Goal: Navigation & Orientation: Find specific page/section

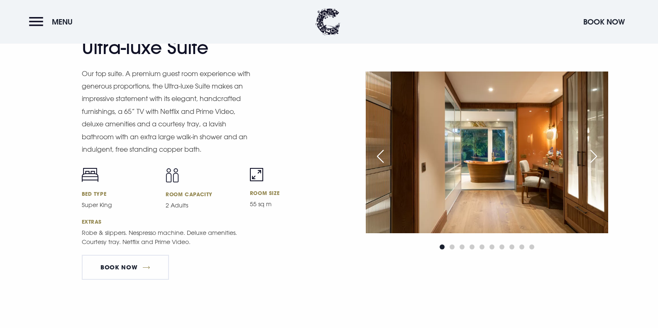
scroll to position [1047, 0]
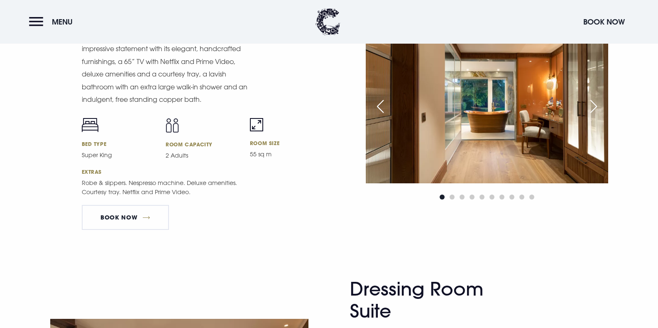
click at [511, 125] on img at bounding box center [487, 103] width 243 height 162
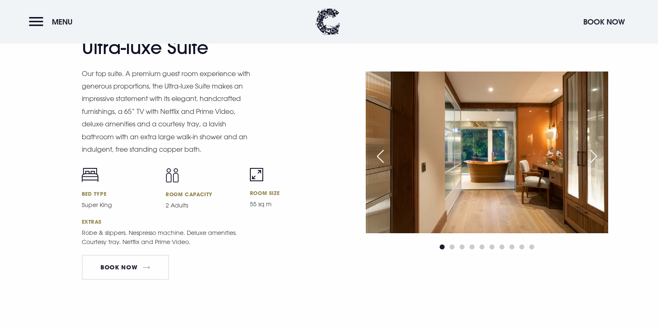
click at [597, 158] on div "Next slide" at bounding box center [594, 156] width 21 height 18
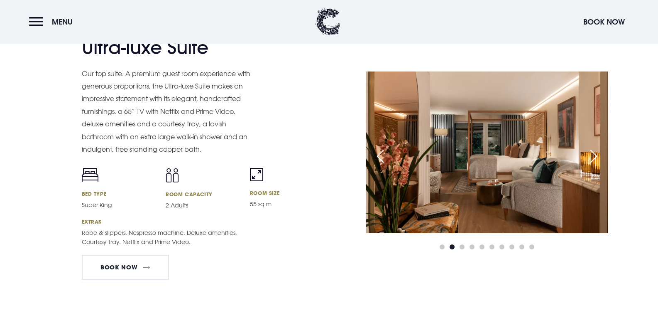
click at [597, 158] on div "Next slide" at bounding box center [594, 156] width 21 height 18
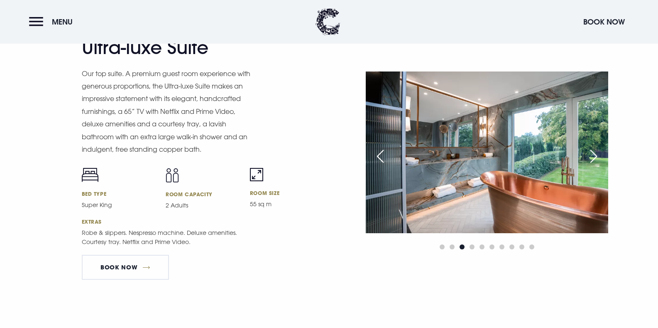
click at [597, 158] on div "Next slide" at bounding box center [594, 156] width 21 height 18
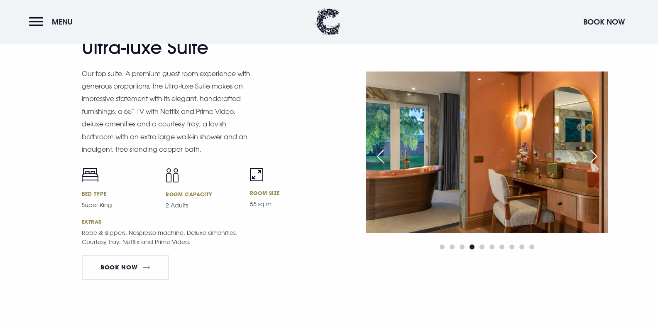
click at [597, 158] on div "Next slide" at bounding box center [594, 156] width 21 height 18
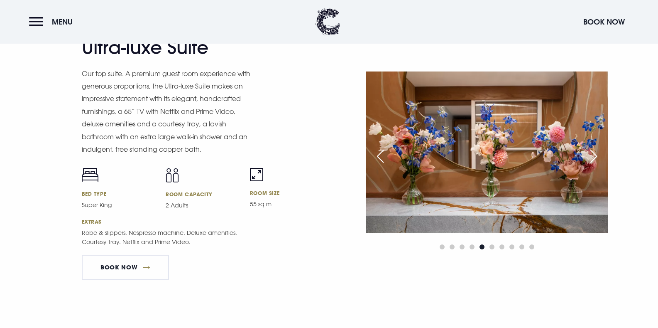
click at [597, 158] on div "Next slide" at bounding box center [594, 156] width 21 height 18
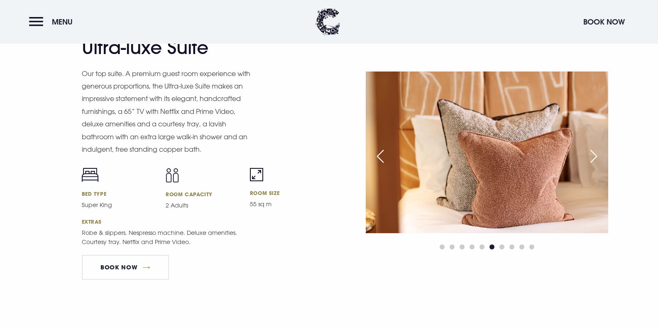
click at [597, 158] on div "Next slide" at bounding box center [594, 156] width 21 height 18
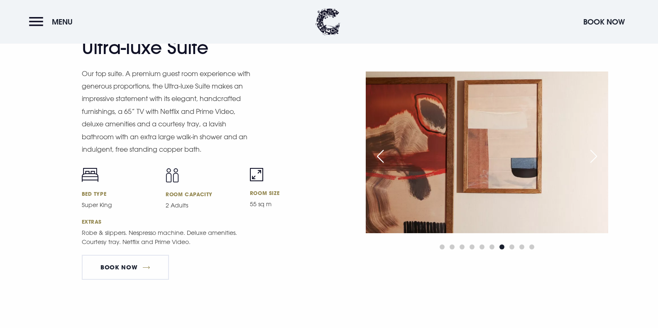
click at [597, 158] on div "Next slide" at bounding box center [594, 156] width 21 height 18
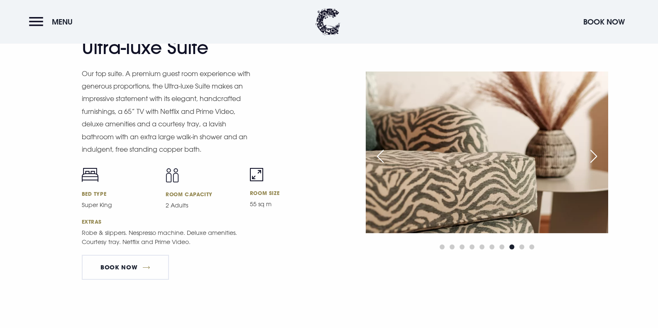
click at [597, 158] on div "Next slide" at bounding box center [594, 156] width 21 height 18
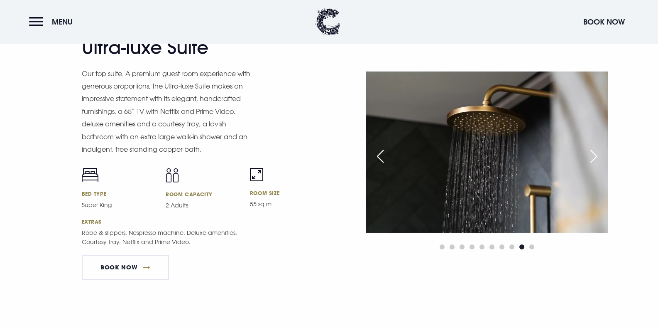
click at [597, 158] on div "Next slide" at bounding box center [594, 156] width 21 height 18
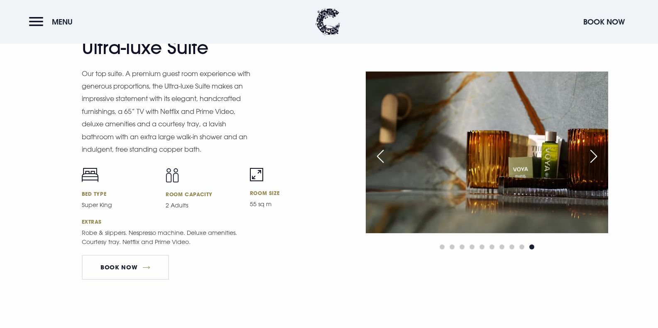
click at [597, 158] on div "Next slide" at bounding box center [594, 156] width 21 height 18
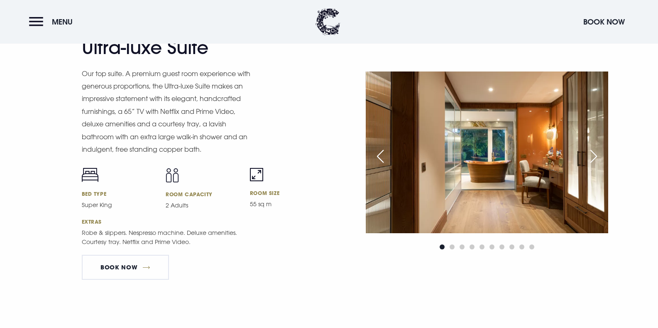
click at [597, 158] on div "Next slide" at bounding box center [594, 156] width 21 height 18
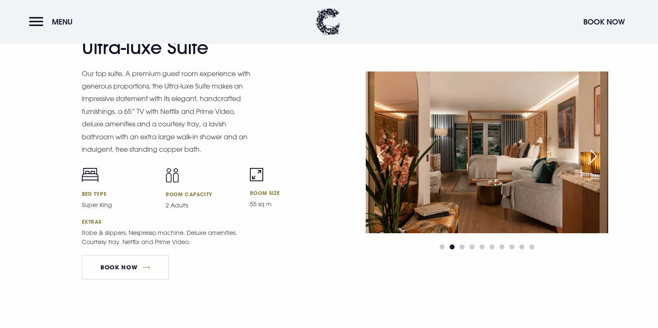
click at [378, 161] on div "Previous slide" at bounding box center [380, 156] width 21 height 18
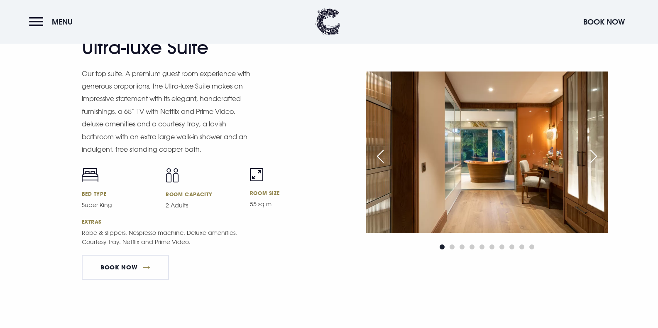
click at [595, 158] on div "Next slide" at bounding box center [594, 156] width 21 height 18
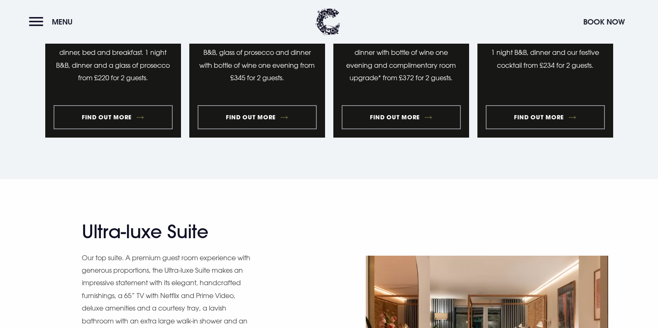
scroll to position [798, 0]
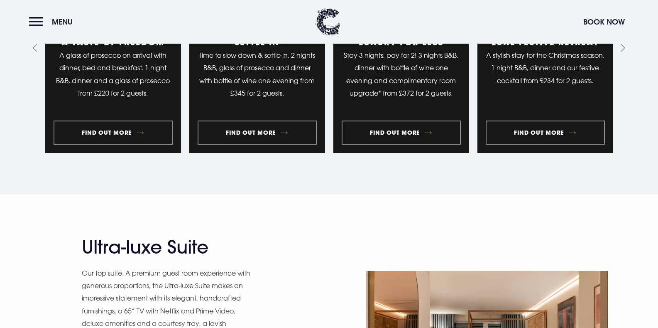
click at [35, 23] on button "Menu" at bounding box center [53, 22] width 48 height 18
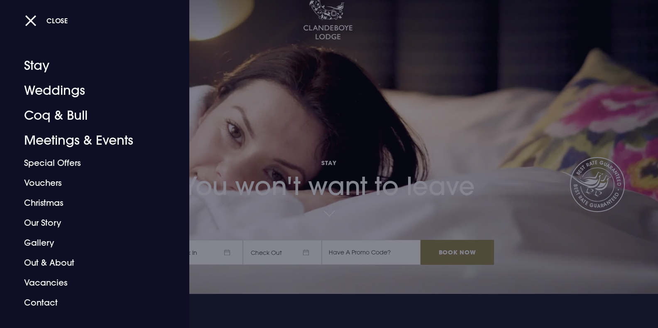
scroll to position [0, 0]
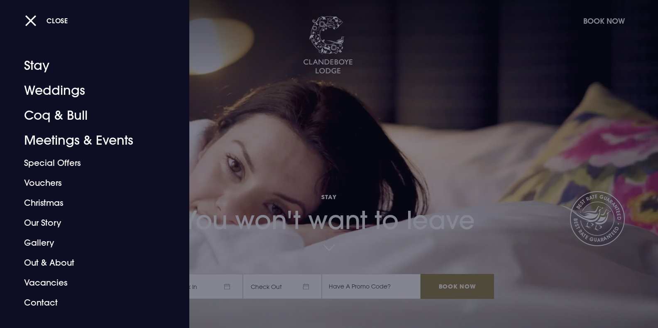
click at [489, 79] on div at bounding box center [329, 164] width 658 height 328
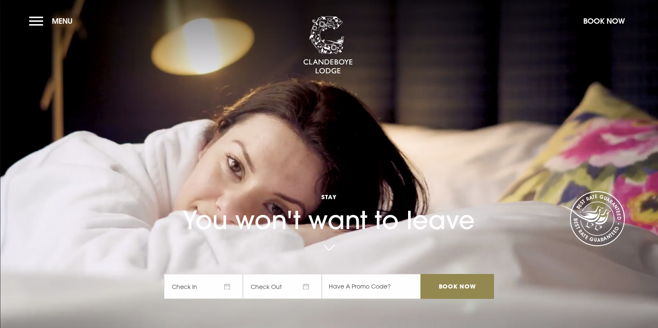
click at [38, 24] on button "Menu" at bounding box center [53, 21] width 48 height 18
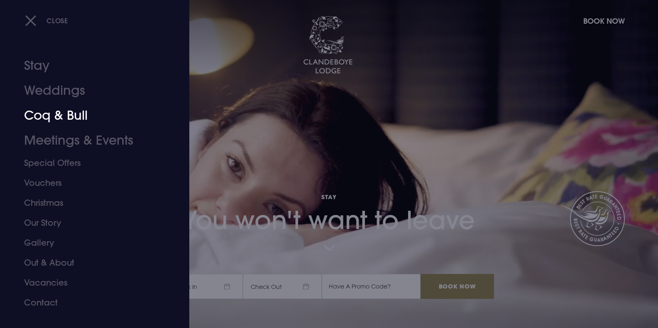
click at [51, 116] on link "Coq & Bull" at bounding box center [89, 115] width 131 height 25
click at [79, 116] on link "Coq & Bull" at bounding box center [89, 115] width 131 height 25
